Goal: Navigation & Orientation: Find specific page/section

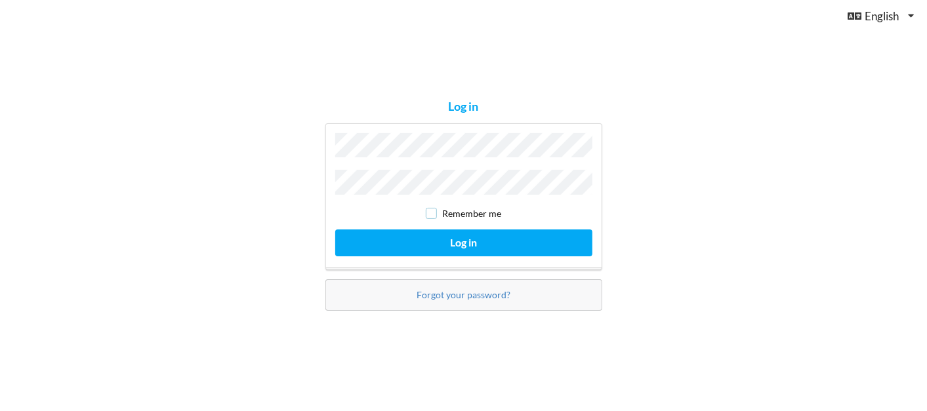
click at [436, 211] on input "checkbox" at bounding box center [431, 213] width 11 height 11
checkbox input "true"
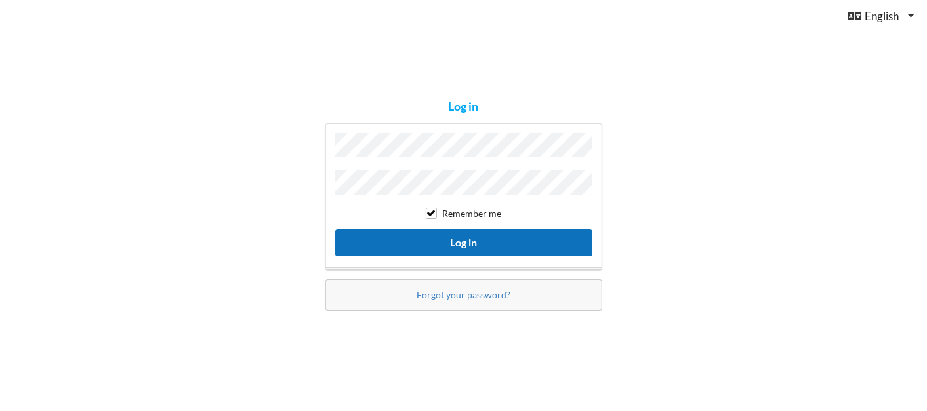
click at [461, 237] on button "Log in" at bounding box center [463, 243] width 257 height 27
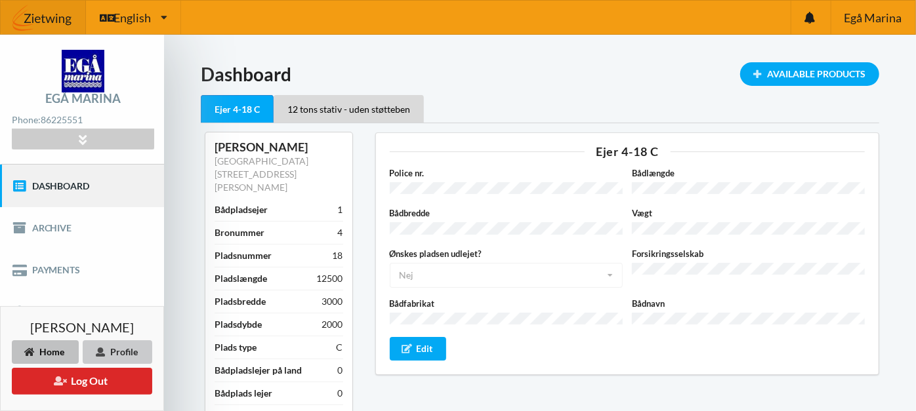
click at [124, 350] on div "Profile" at bounding box center [118, 352] width 70 height 24
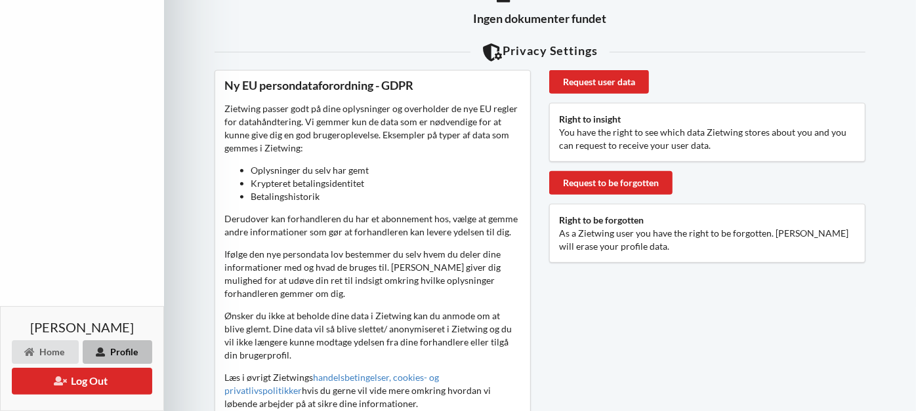
scroll to position [593, 0]
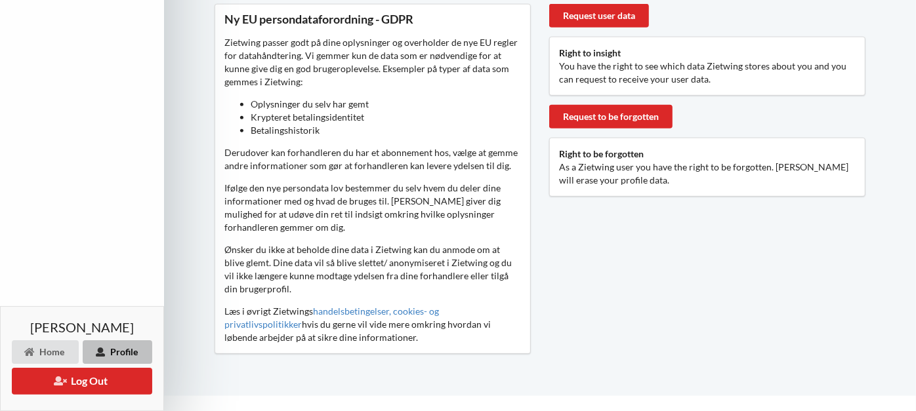
click at [127, 352] on div "Profile" at bounding box center [118, 352] width 70 height 24
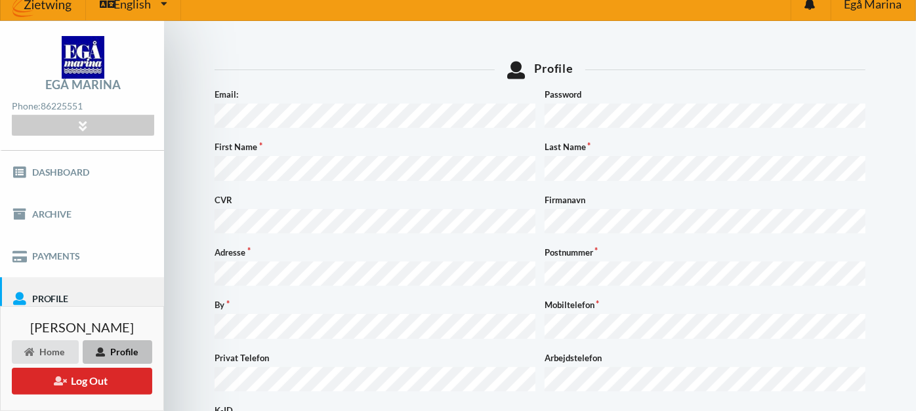
scroll to position [0, 0]
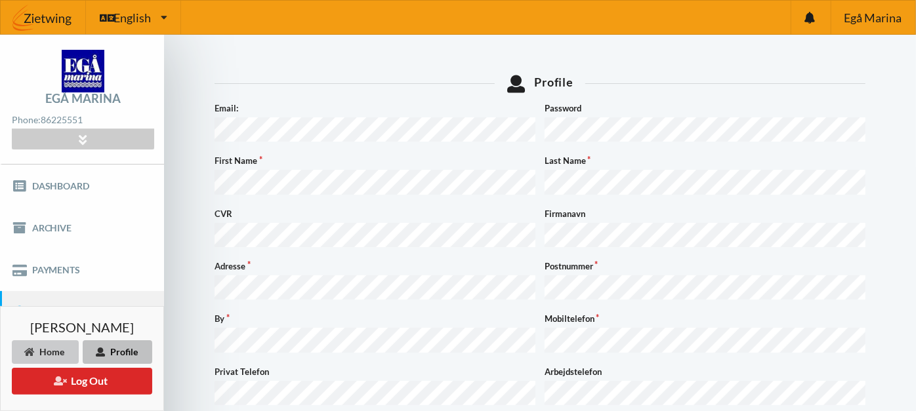
click at [66, 344] on div "Home" at bounding box center [45, 352] width 67 height 24
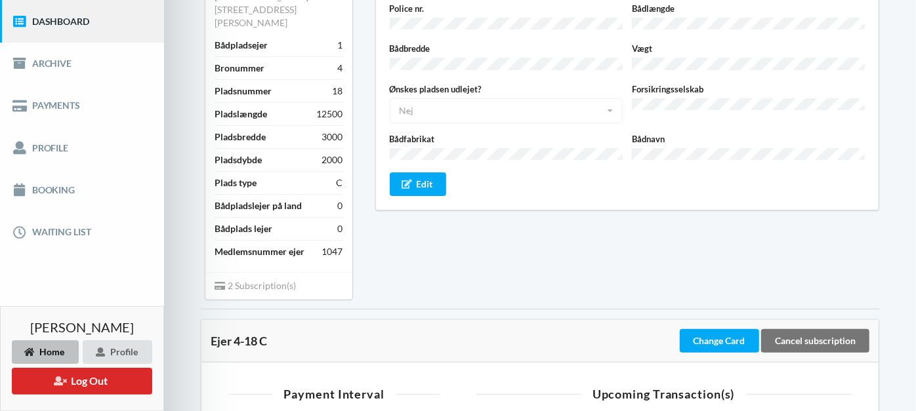
scroll to position [184, 0]
